Goal: Navigation & Orientation: Go to known website

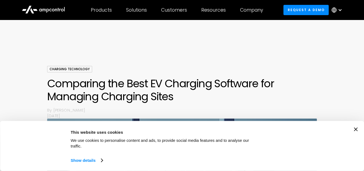
click at [50, 9] on icon at bounding box center [43, 9] width 43 height 13
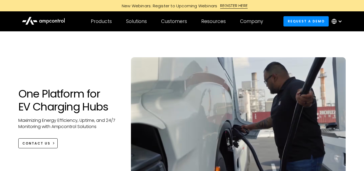
click at [40, 21] on icon at bounding box center [40, 21] width 2 height 3
